Goal: Check status: Check status

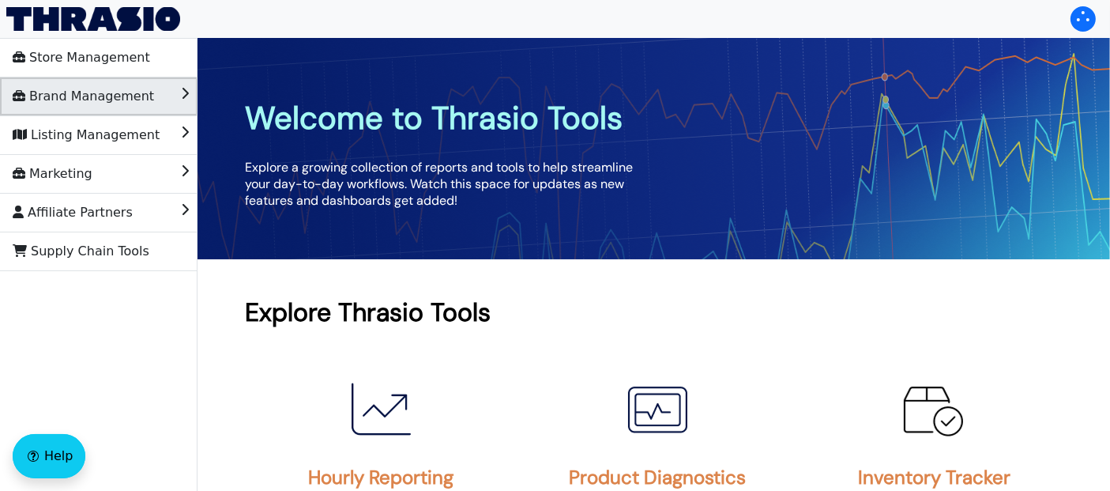
click at [141, 111] on li "Brand Management" at bounding box center [98, 96] width 197 height 38
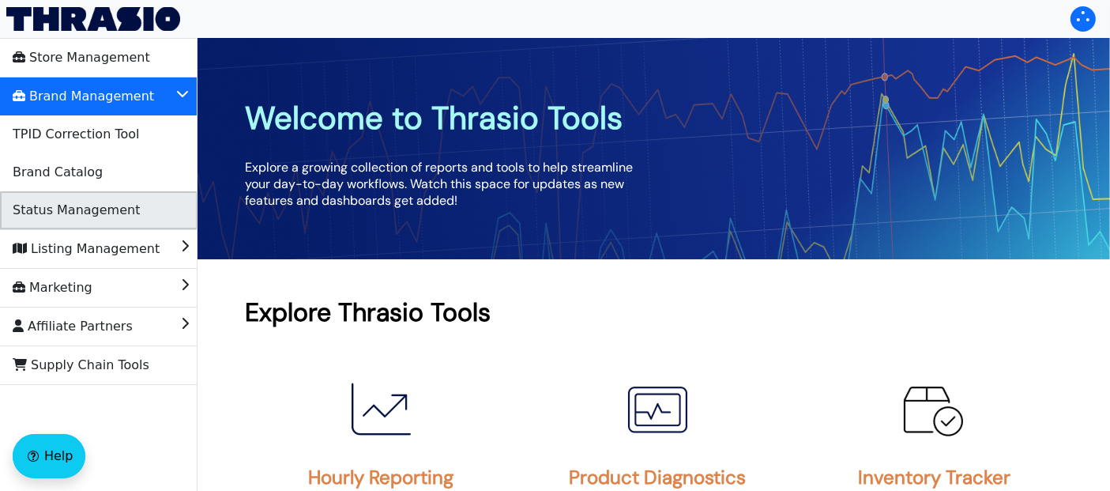
click at [101, 201] on span "Status Management" at bounding box center [76, 209] width 127 height 25
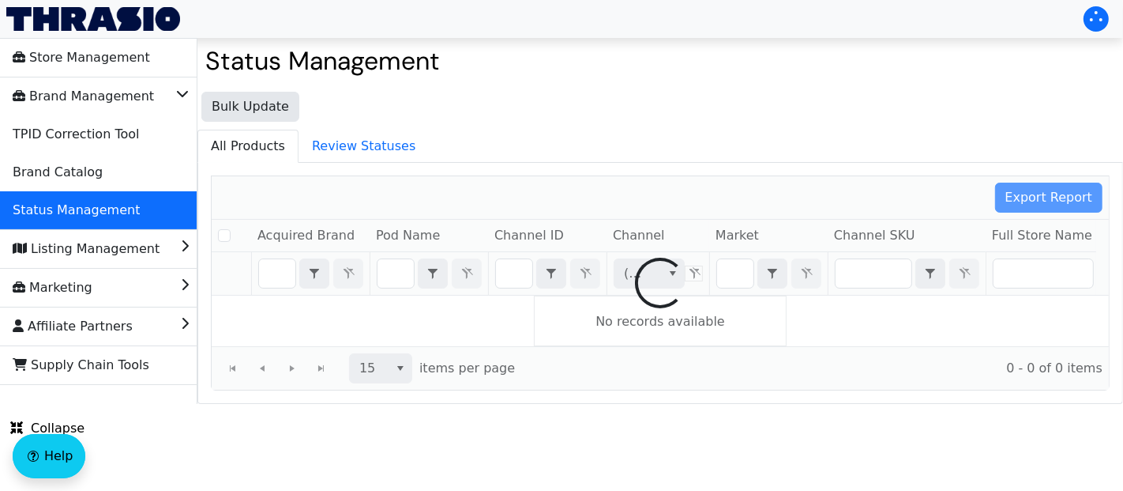
checkbox input "false"
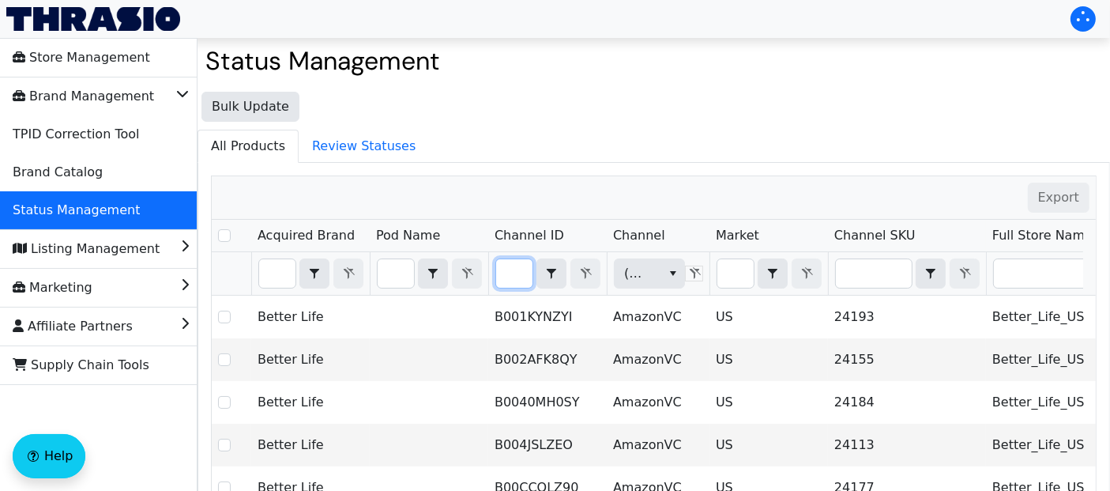
click at [514, 273] on input "Filter" at bounding box center [514, 273] width 36 height 28
type input "B0F7Z3CCML"
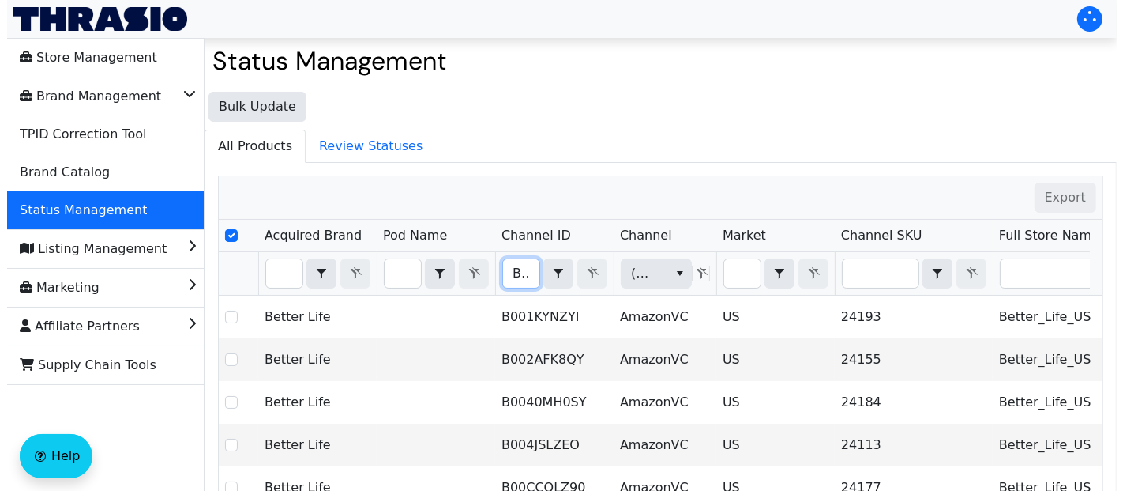
scroll to position [0, 54]
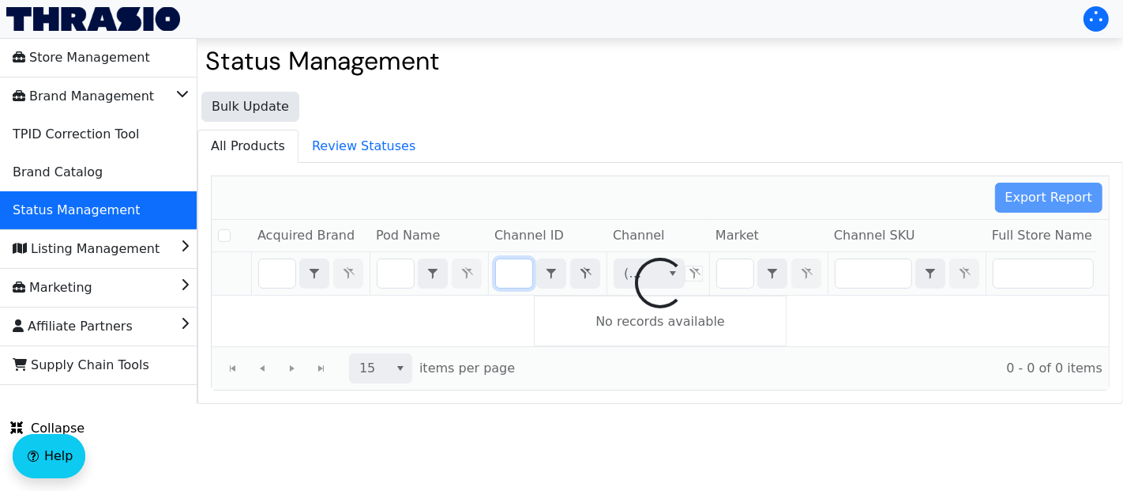
checkbox input "false"
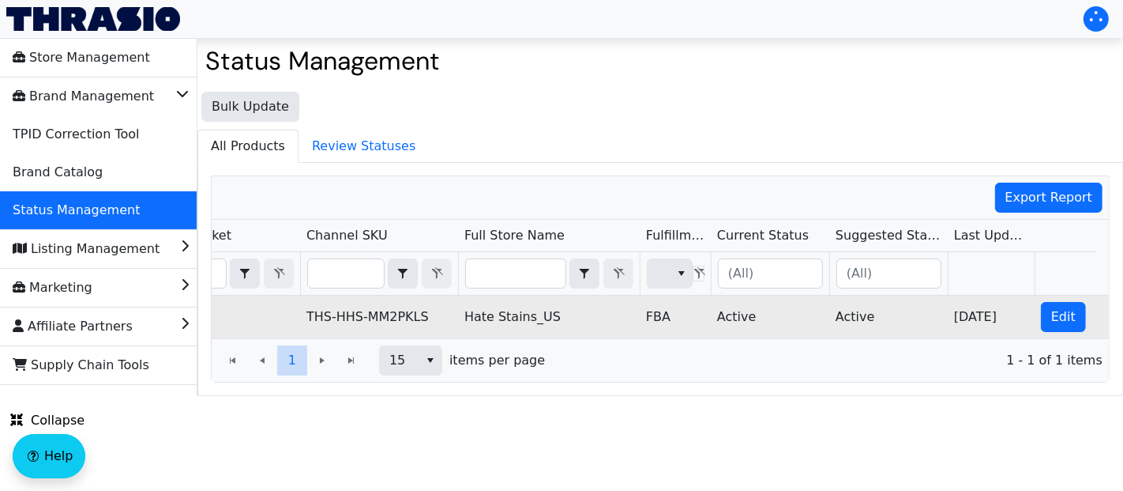
scroll to position [0, 0]
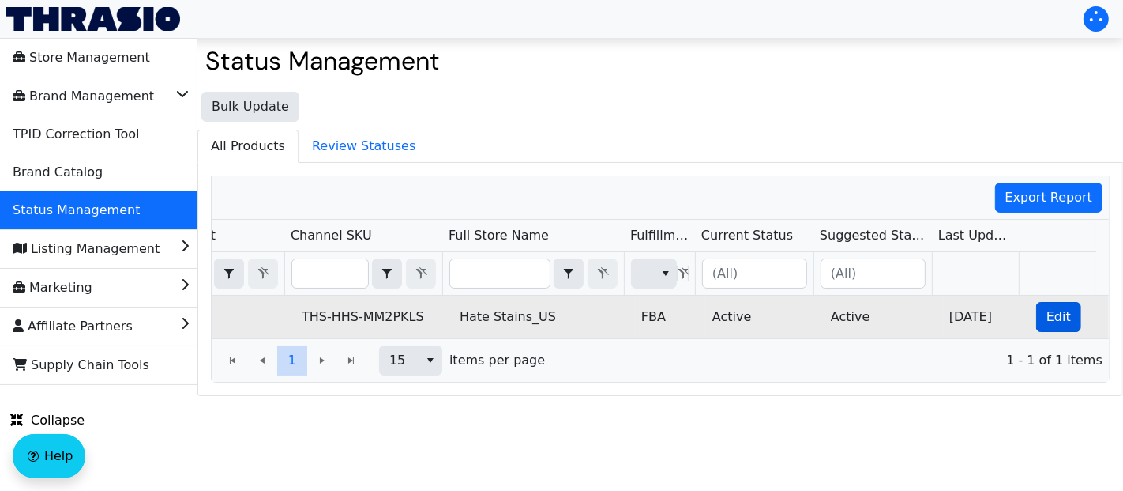
type input "B0F7Z3CCML"
click at [1047, 311] on span "Edit" at bounding box center [1059, 316] width 24 height 19
checkbox input "true"
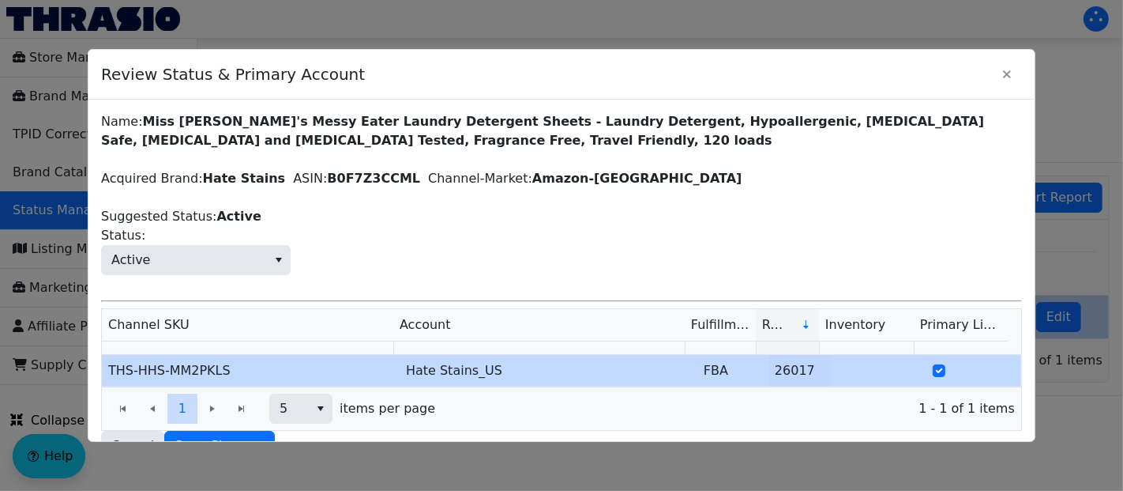
scroll to position [28, 0]
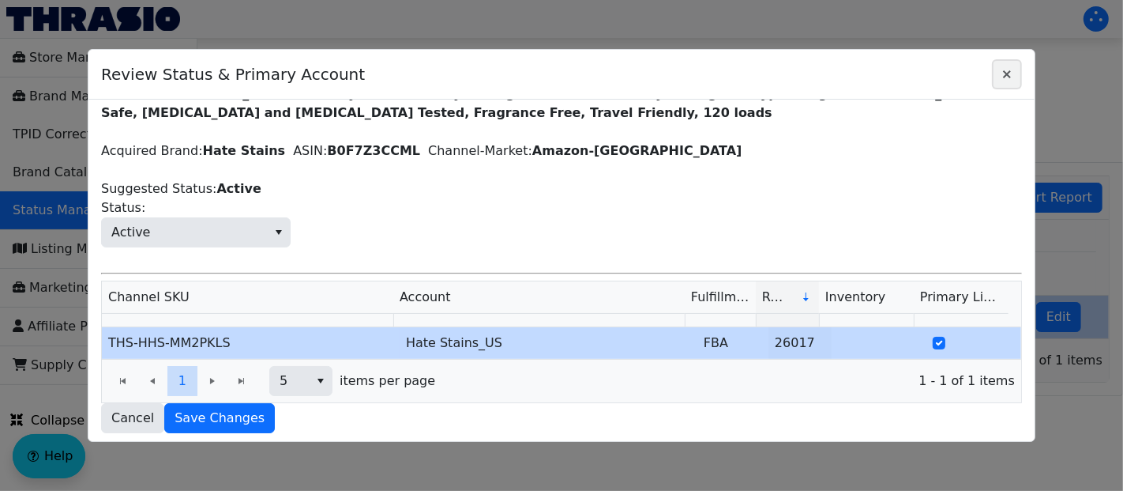
click at [999, 79] on icon "Close" at bounding box center [1007, 74] width 19 height 13
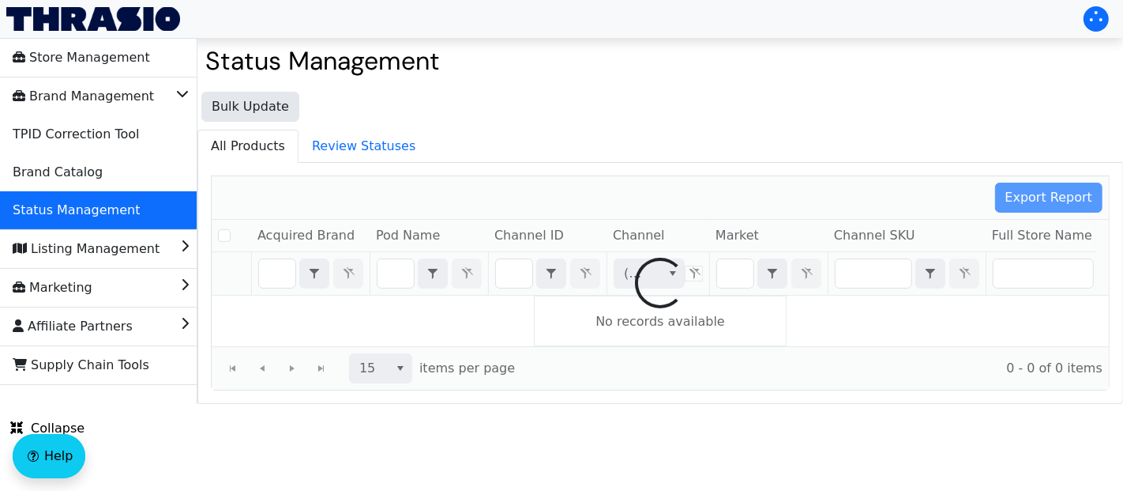
checkbox input "false"
